Goal: Information Seeking & Learning: Learn about a topic

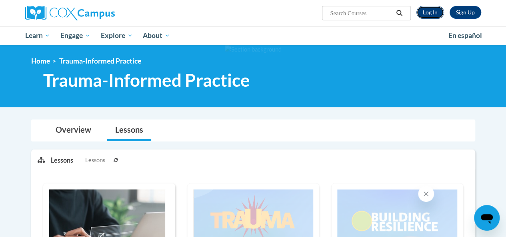
click at [432, 13] on link "Log In" at bounding box center [431, 12] width 28 height 13
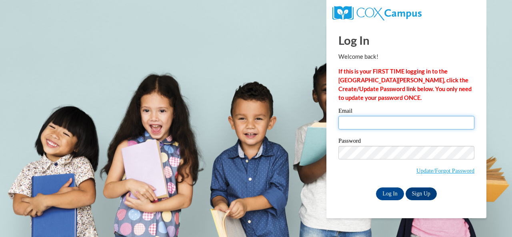
click at [392, 125] on input "Email" at bounding box center [407, 123] width 136 height 14
type input "d.bonawitz@aim.com"
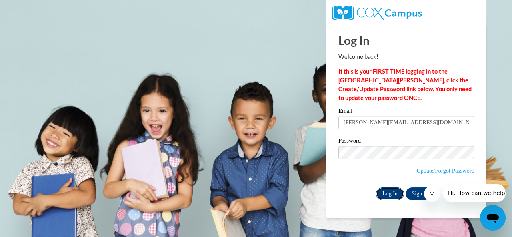
click at [394, 196] on input "Log In" at bounding box center [390, 194] width 28 height 13
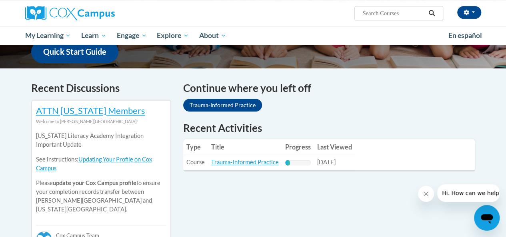
scroll to position [216, 0]
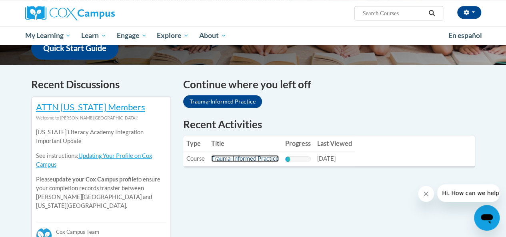
click at [225, 158] on link "Trauma-Informed Practice" at bounding box center [245, 158] width 68 height 7
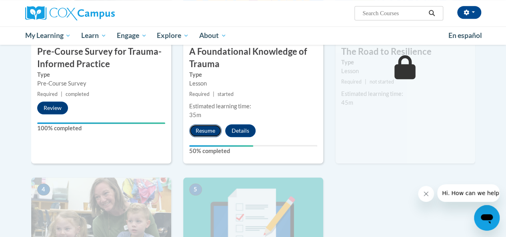
click at [208, 134] on button "Resume" at bounding box center [205, 131] width 32 height 13
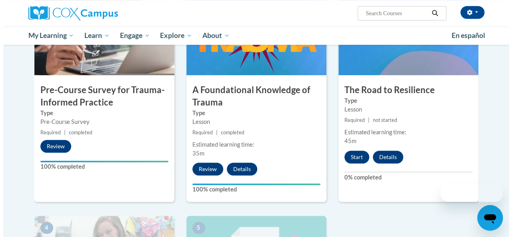
scroll to position [215, 0]
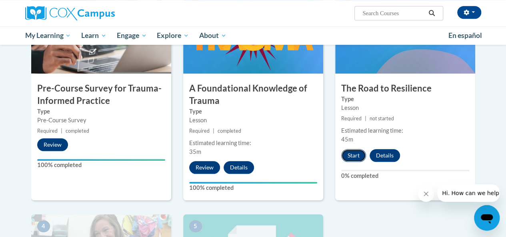
click at [354, 149] on button "Start" at bounding box center [353, 155] width 25 height 13
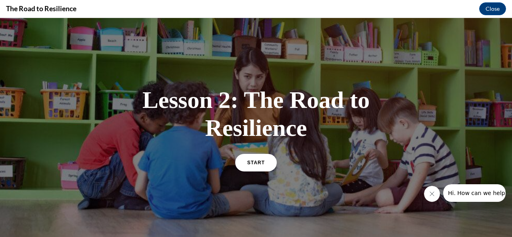
scroll to position [0, 0]
click at [257, 157] on link "START" at bounding box center [256, 162] width 44 height 18
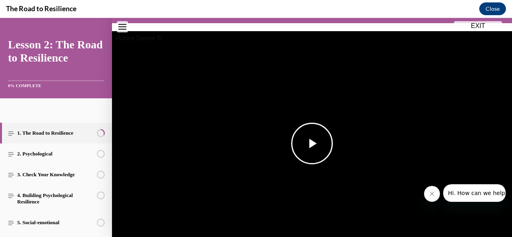
click at [312, 144] on span "Video player" at bounding box center [312, 144] width 0 height 0
click at [312, 127] on img "Video player" at bounding box center [312, 143] width 400 height 225
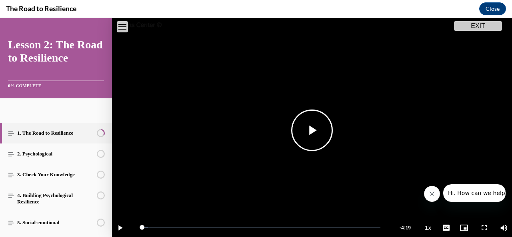
click at [312, 131] on span "Video player" at bounding box center [312, 131] width 0 height 0
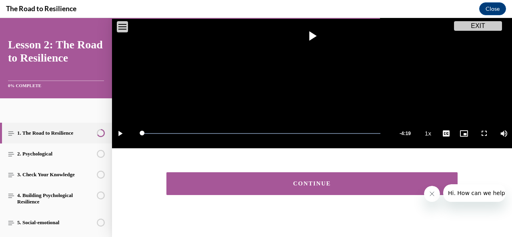
click at [306, 182] on div "CONTINUE" at bounding box center [312, 184] width 267 height 6
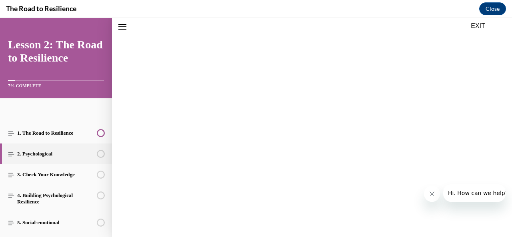
scroll to position [158, 0]
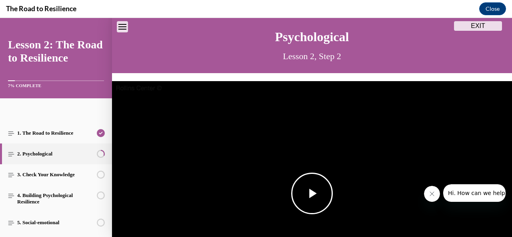
click at [307, 171] on img "Video player" at bounding box center [312, 193] width 400 height 225
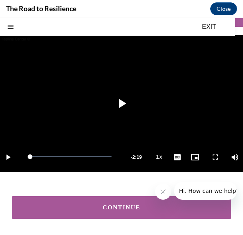
scroll to position [65, 0]
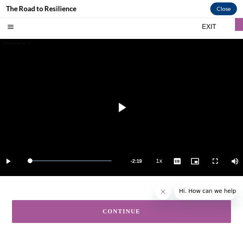
click at [145, 211] on button "CONTINUE" at bounding box center [121, 211] width 219 height 23
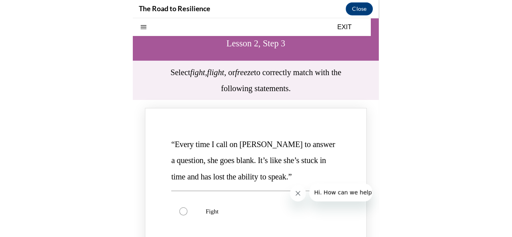
scroll to position [35, 0]
